Goal: Information Seeking & Learning: Learn about a topic

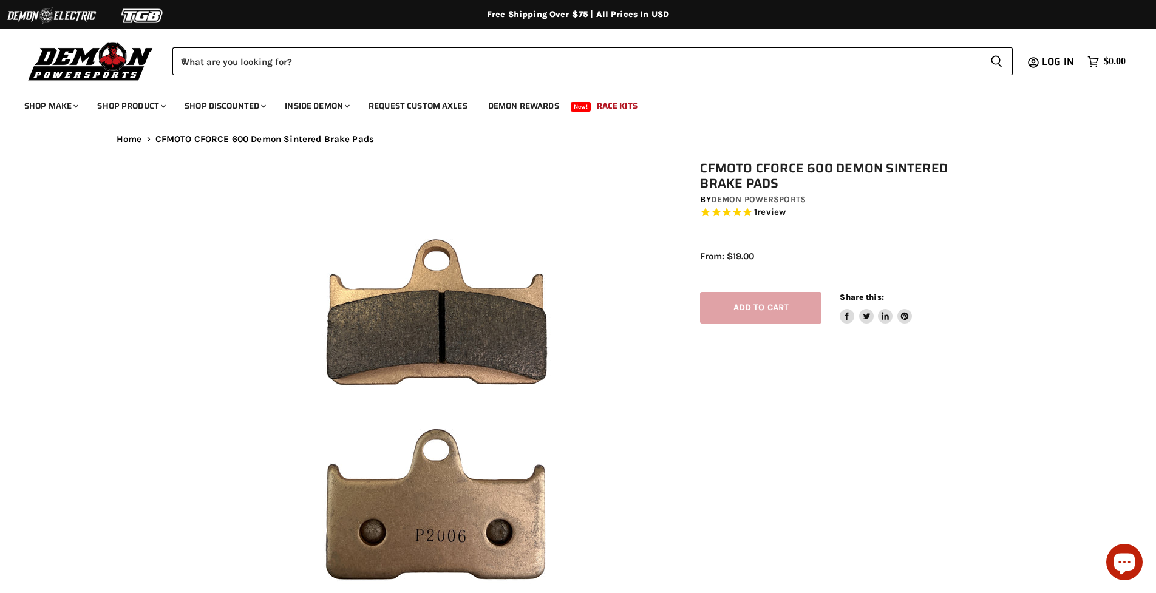
select select "******"
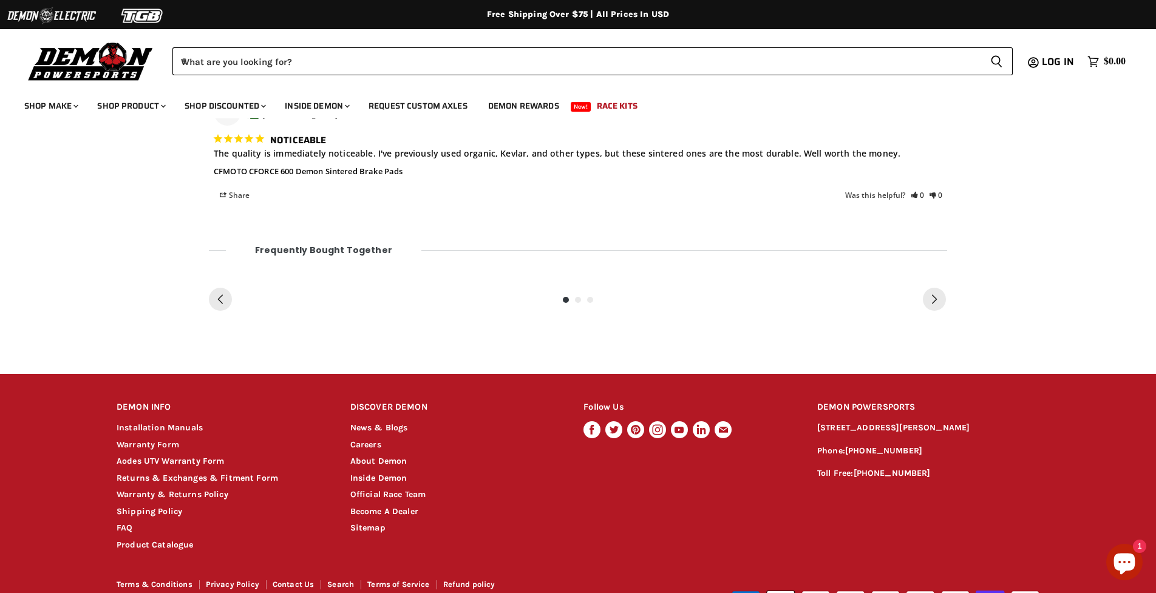
scroll to position [1099, 0]
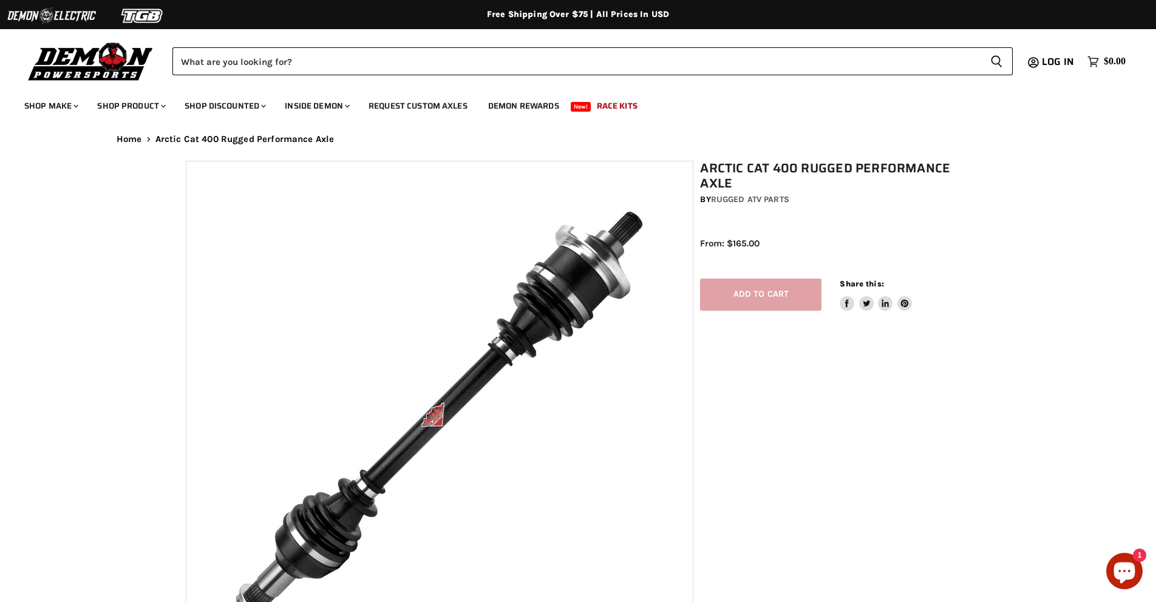
select select "******"
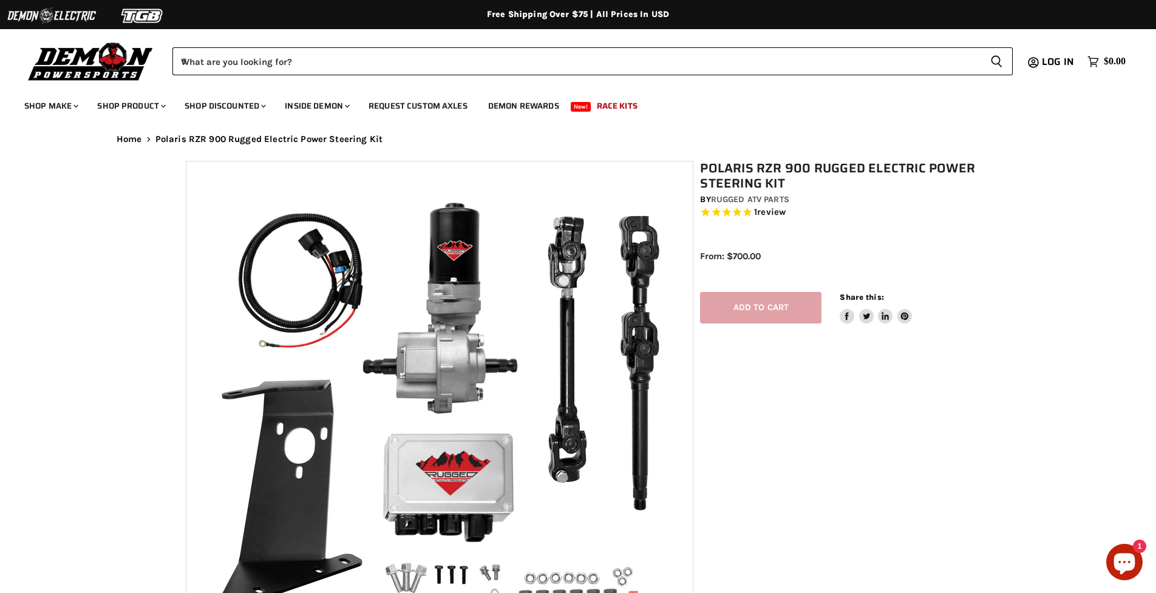
select select "******"
